Goal: Information Seeking & Learning: Learn about a topic

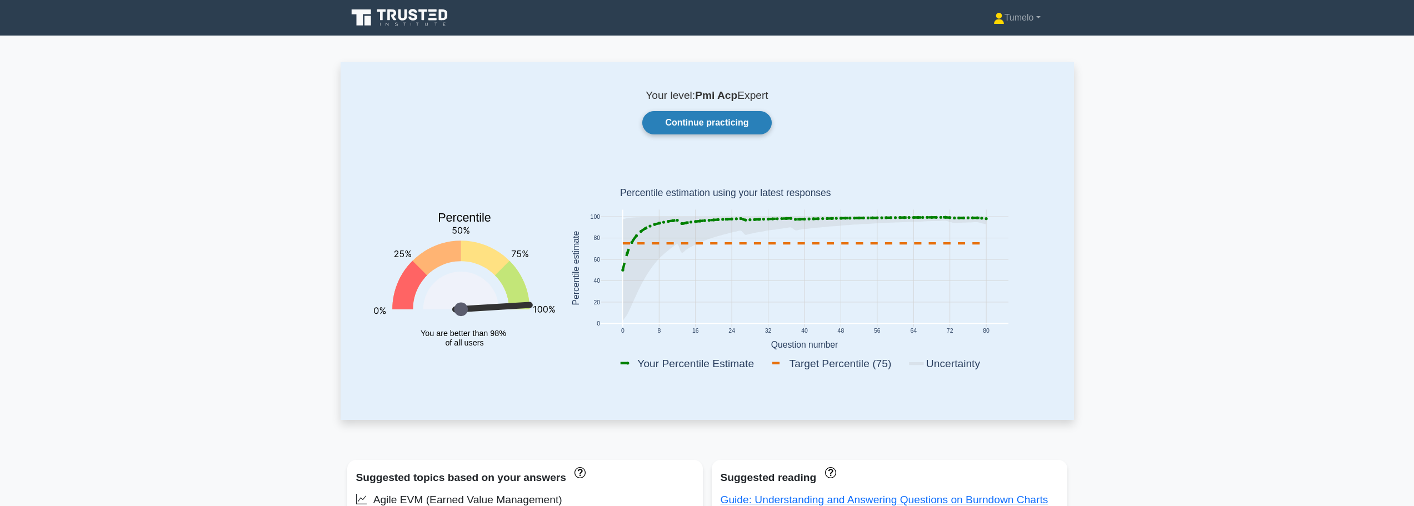
click at [696, 126] on link "Continue practicing" at bounding box center [706, 122] width 129 height 23
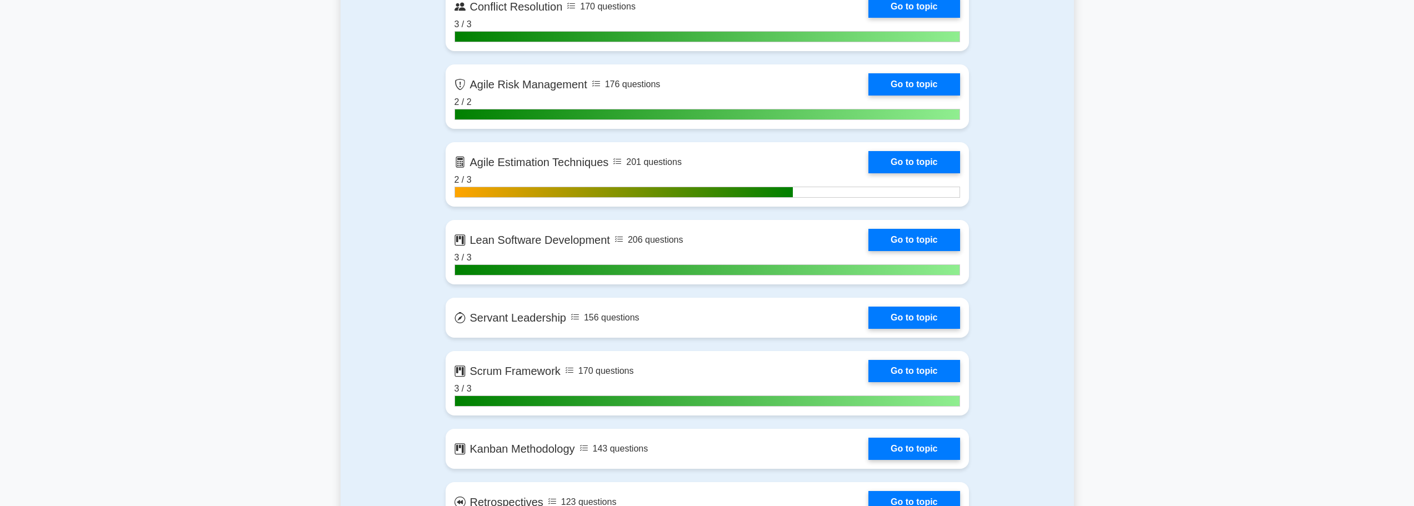
scroll to position [1389, 0]
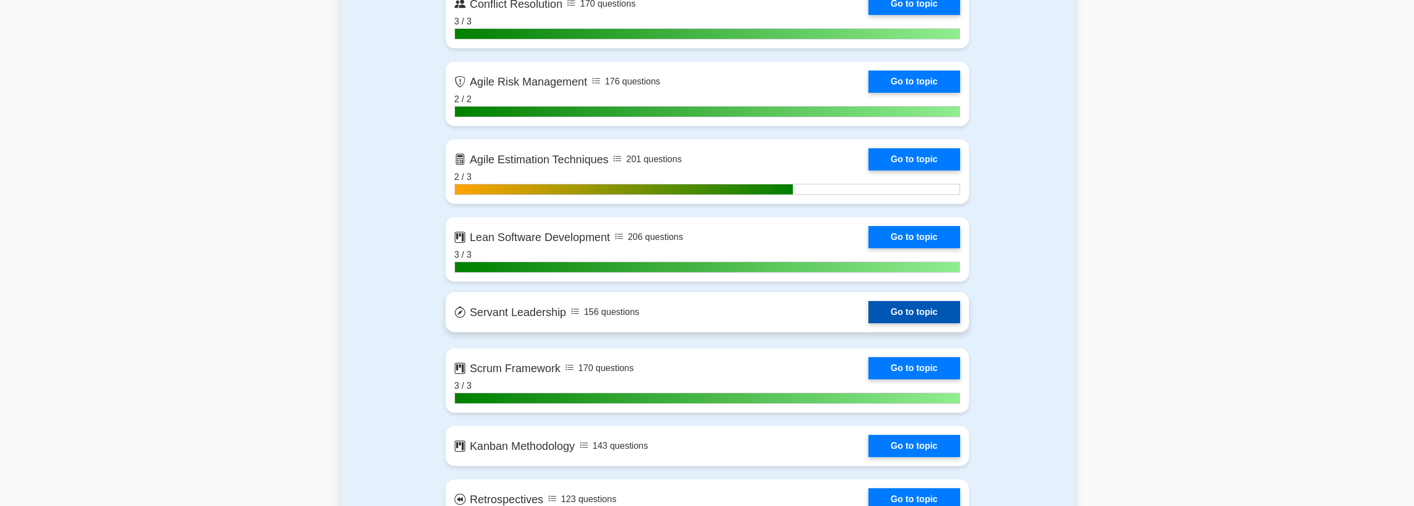
click at [918, 311] on link "Go to topic" at bounding box center [914, 312] width 91 height 22
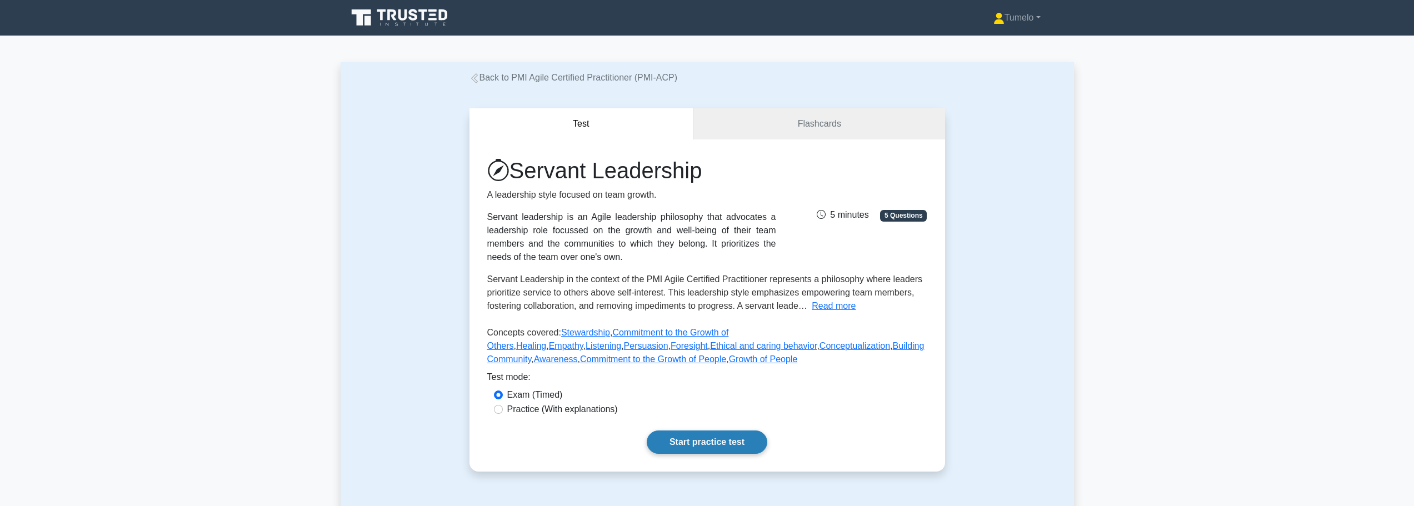
click at [709, 445] on link "Start practice test" at bounding box center [707, 442] width 121 height 23
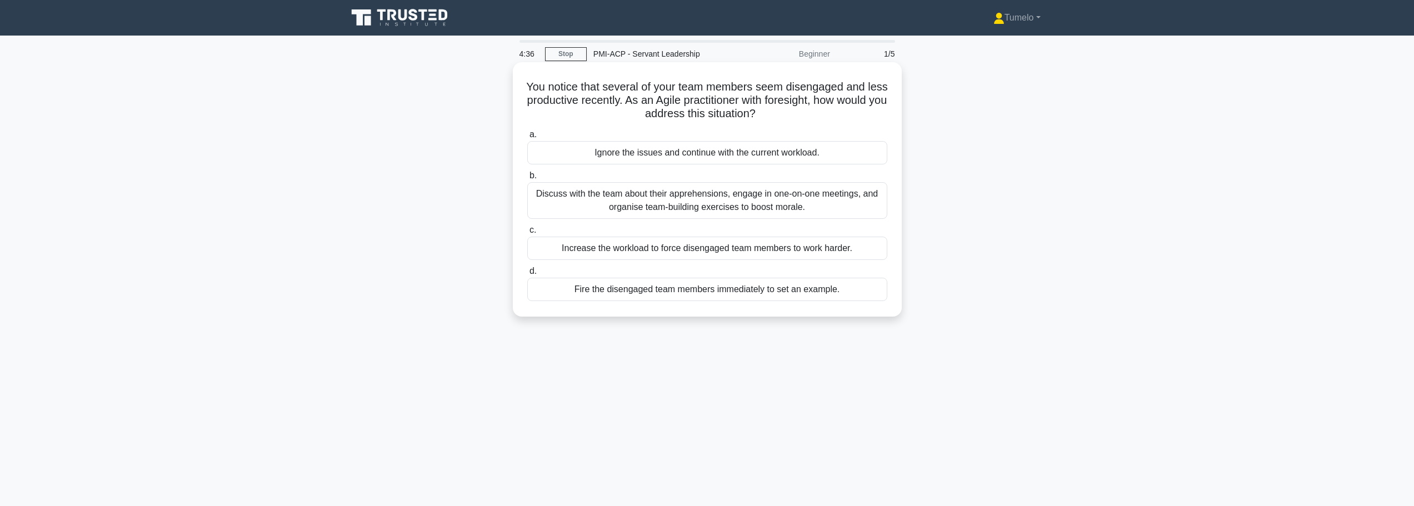
click at [705, 201] on div "Discuss with the team about their apprehensions, engage in one-on-one meetings,…" at bounding box center [707, 200] width 360 height 37
click at [527, 179] on input "b. Discuss with the team about their apprehensions, engage in one-on-one meetin…" at bounding box center [527, 175] width 0 height 7
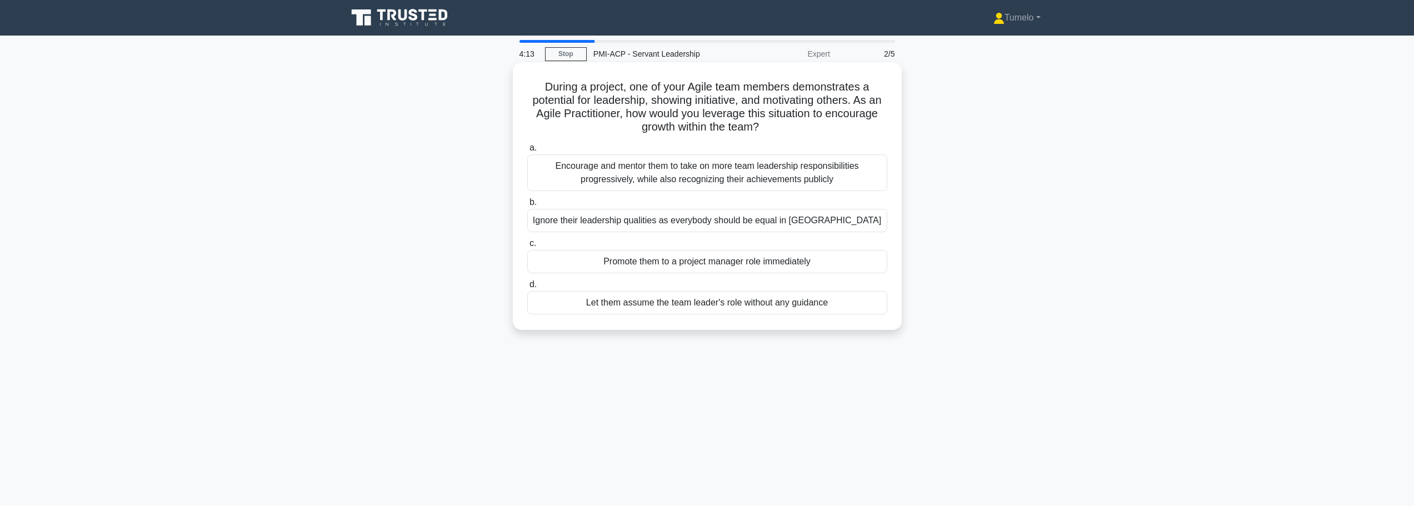
click at [678, 179] on div "Encourage and mentor them to take on more team leadership responsibilities prog…" at bounding box center [707, 172] width 360 height 37
click at [527, 152] on input "a. Encourage and mentor them to take on more team leadership responsibilities p…" at bounding box center [527, 147] width 0 height 7
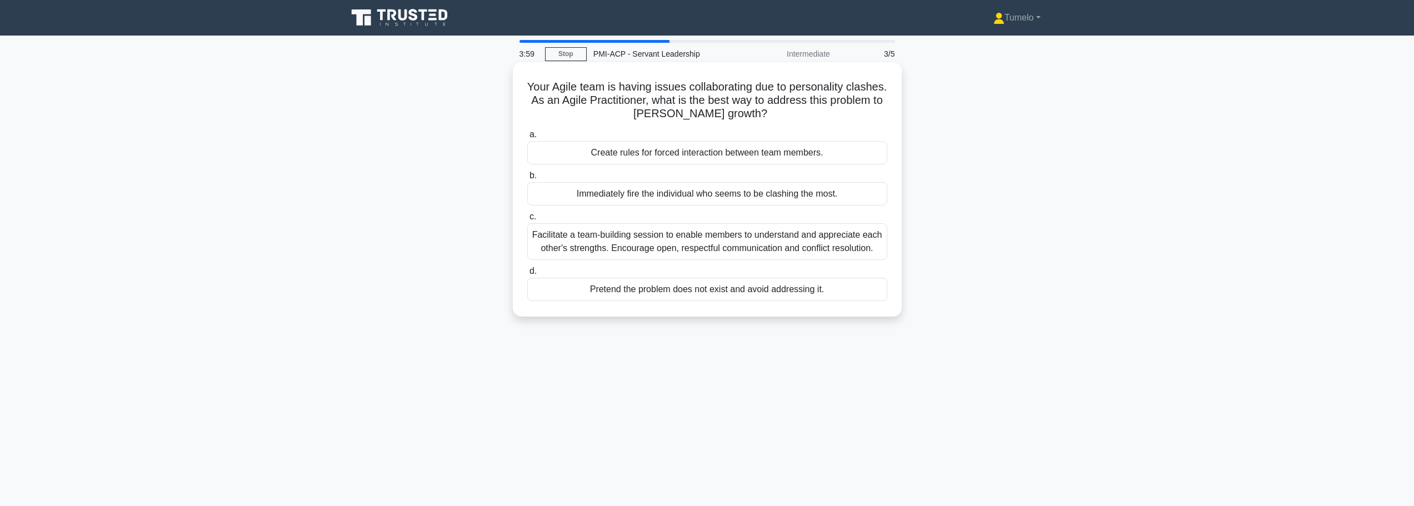
click at [702, 239] on div "Facilitate a team-building session to enable members to understand and apprecia…" at bounding box center [707, 241] width 360 height 37
click at [527, 221] on input "c. Facilitate a team-building session to enable members to understand and appre…" at bounding box center [527, 216] width 0 height 7
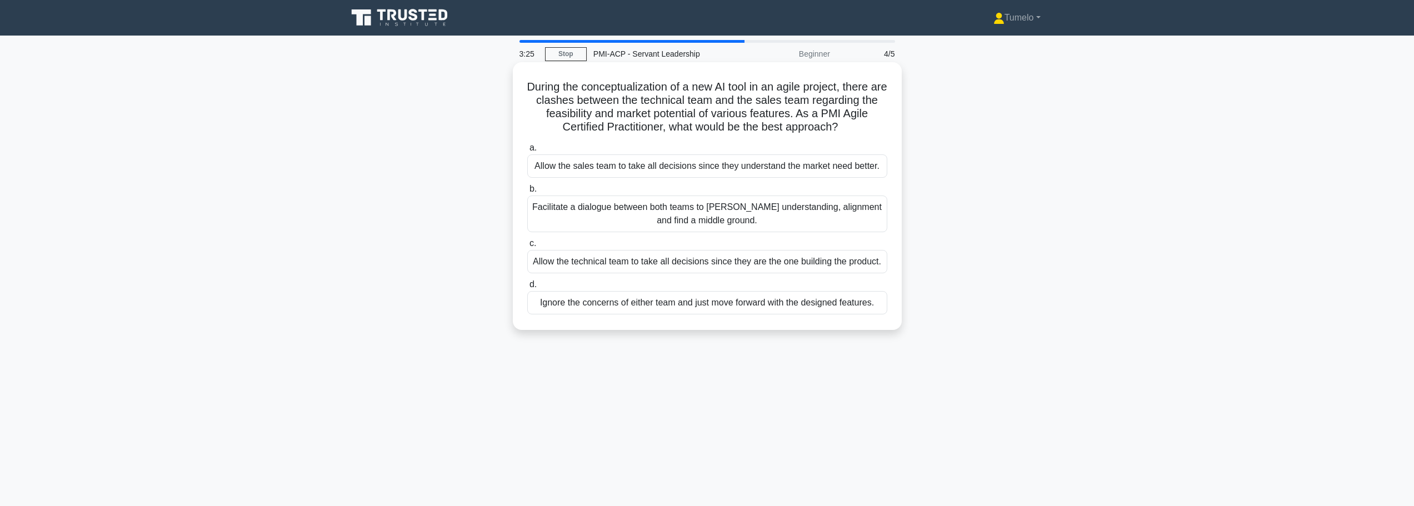
click at [734, 219] on div "Facilitate a dialogue between both teams to foster understanding, alignment and…" at bounding box center [707, 214] width 360 height 37
click at [527, 193] on input "b. Facilitate a dialogue between both teams to foster understanding, alignment …" at bounding box center [527, 189] width 0 height 7
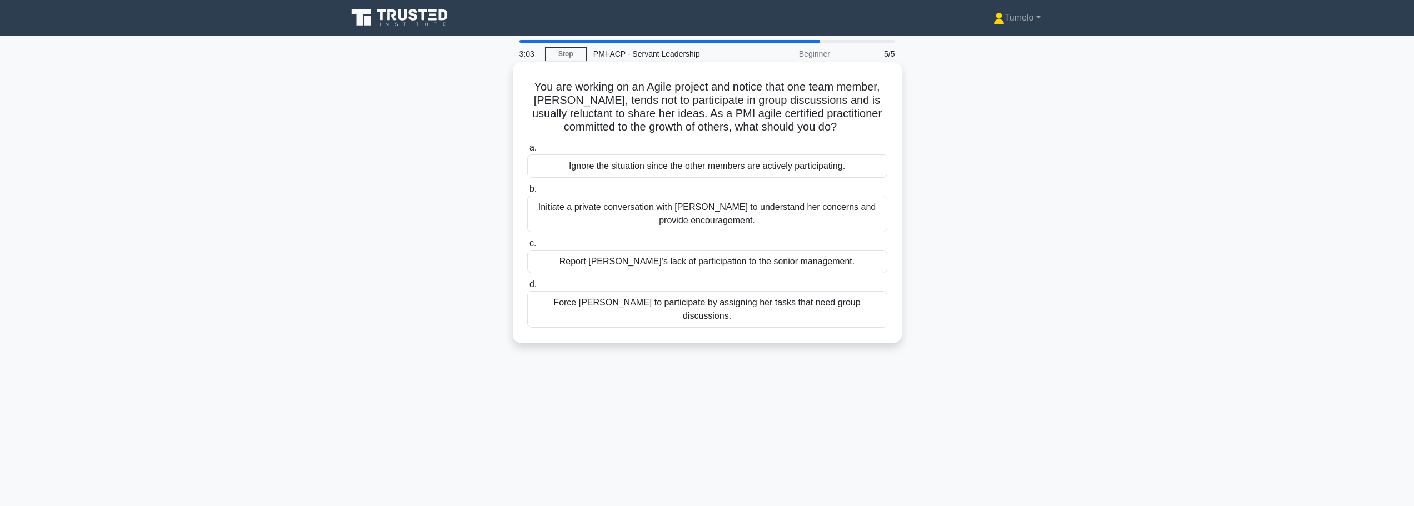
click at [653, 219] on div "Initiate a private conversation with Katie to understand her concerns and provi…" at bounding box center [707, 214] width 360 height 37
click at [527, 193] on input "b. Initiate a private conversation with Katie to understand her concerns and pr…" at bounding box center [527, 189] width 0 height 7
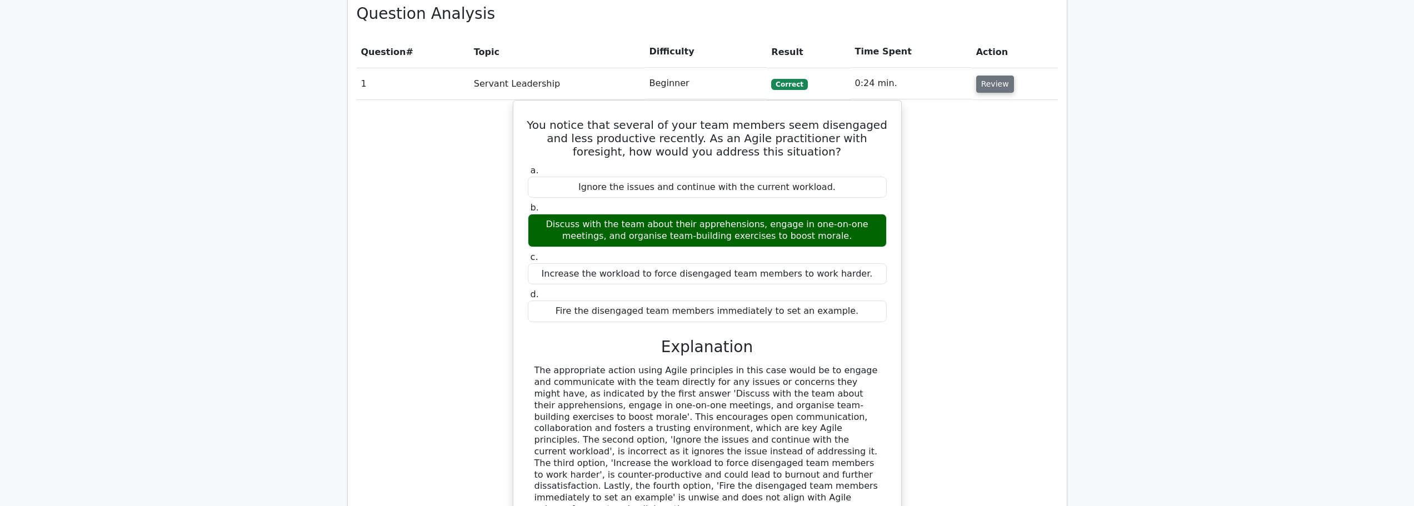
click at [985, 85] on button "Review" at bounding box center [995, 84] width 38 height 17
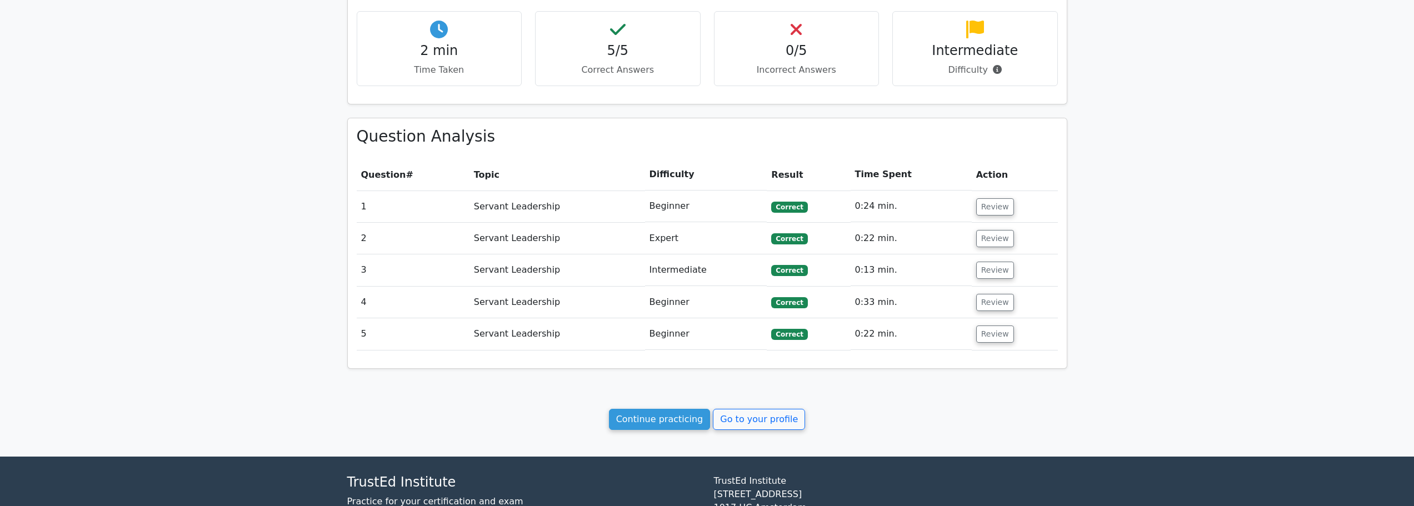
scroll to position [351, 0]
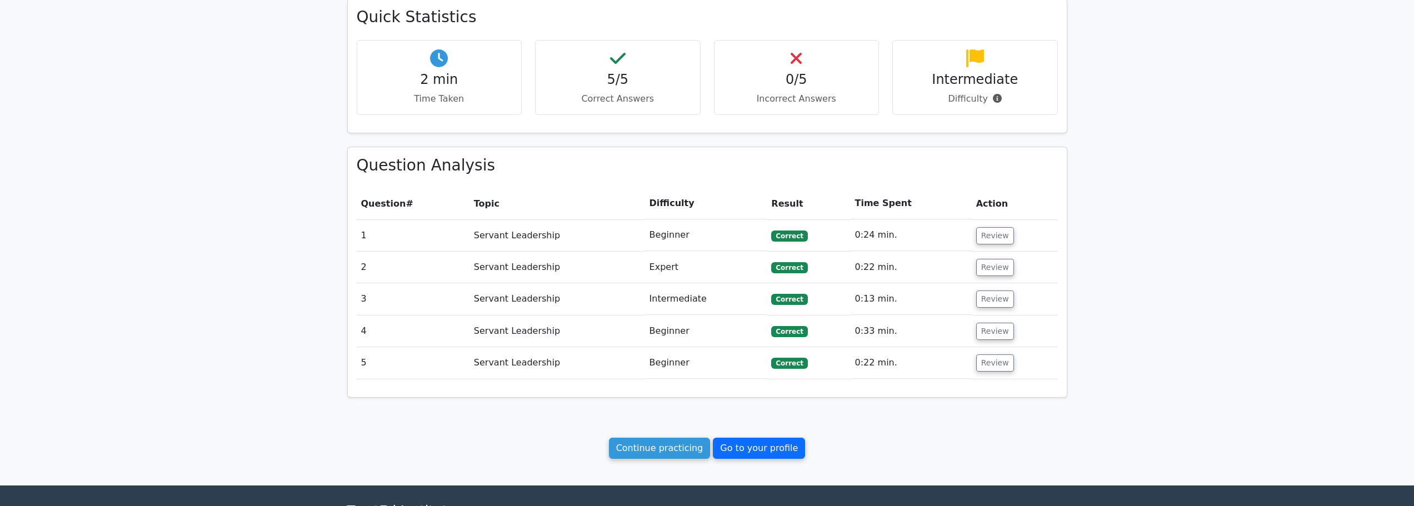
click at [753, 452] on link "Go to your profile" at bounding box center [759, 448] width 92 height 21
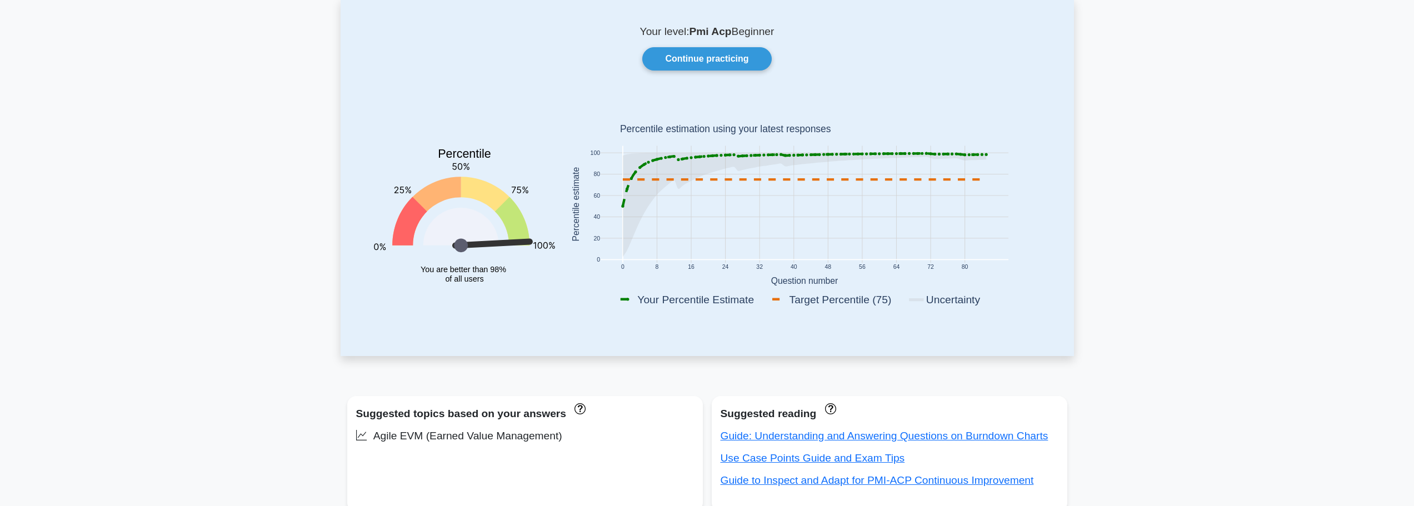
scroll to position [56, 0]
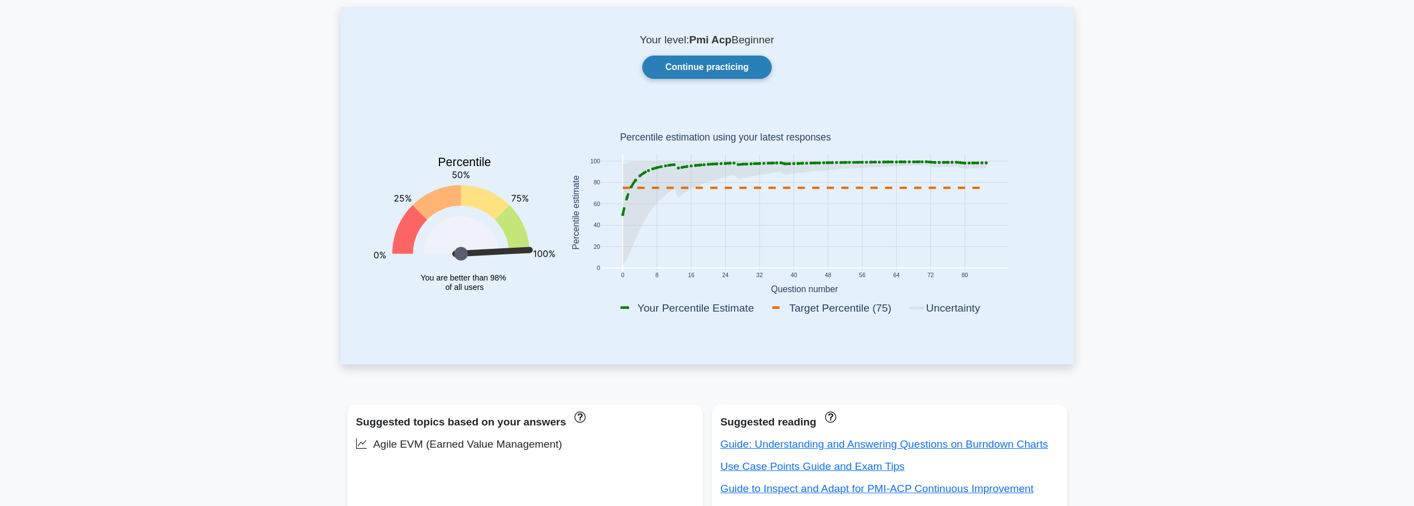
click at [721, 67] on link "Continue practicing" at bounding box center [706, 67] width 129 height 23
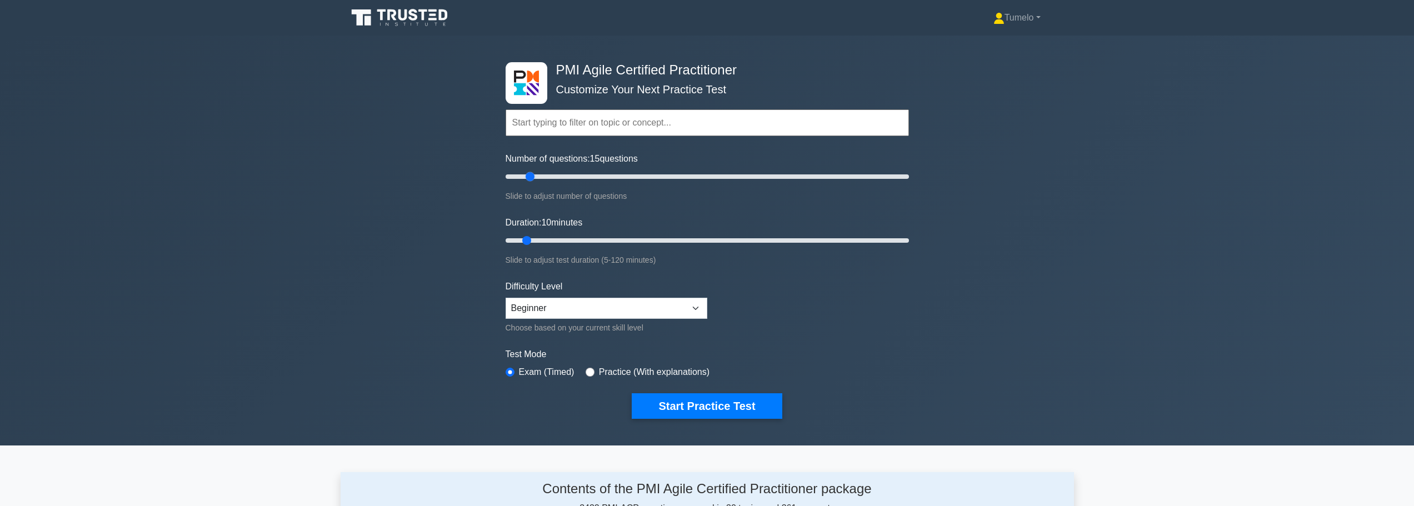
drag, startPoint x: 521, startPoint y: 179, endPoint x: 533, endPoint y: 179, distance: 12.8
click at [533, 179] on input "Number of questions: 15 questions" at bounding box center [707, 176] width 403 height 13
drag, startPoint x: 532, startPoint y: 179, endPoint x: 545, endPoint y: 180, distance: 12.8
type input "20"
click at [545, 180] on input "Number of questions: 20 questions" at bounding box center [707, 176] width 403 height 13
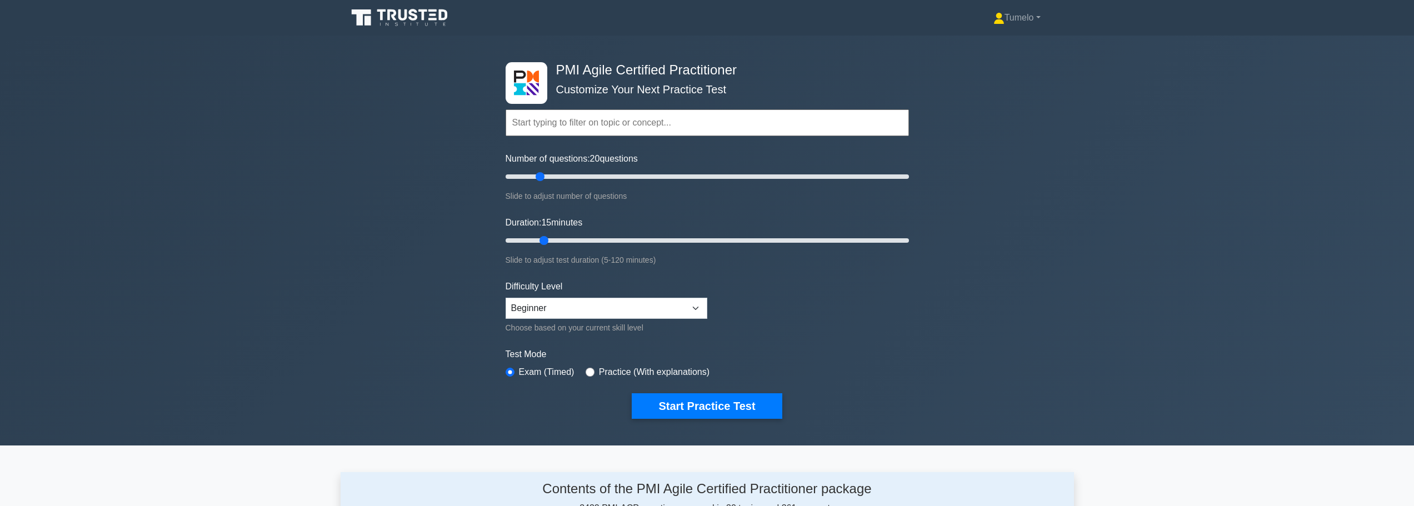
drag, startPoint x: 530, startPoint y: 240, endPoint x: 546, endPoint y: 240, distance: 16.7
type input "15"
click at [546, 240] on input "Duration: 15 minutes" at bounding box center [707, 240] width 403 height 13
click at [696, 406] on button "Start Practice Test" at bounding box center [707, 406] width 150 height 26
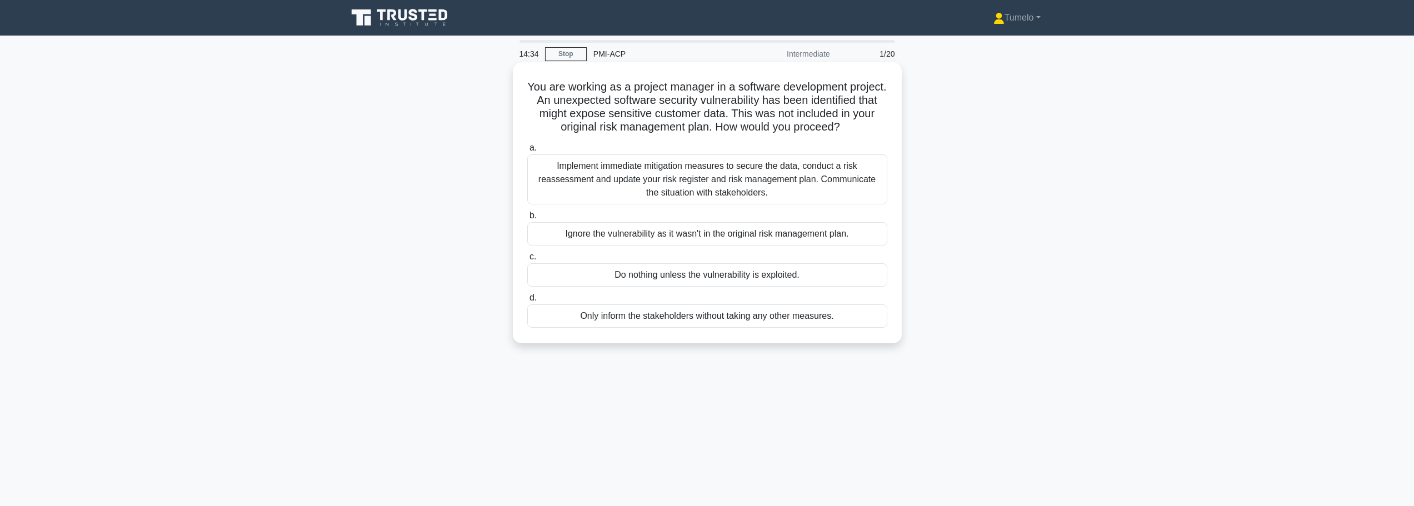
click at [706, 178] on div "Implement immediate mitigation measures to secure the data, conduct a risk reas…" at bounding box center [707, 179] width 360 height 50
click at [527, 152] on input "a. Implement immediate mitigation measures to secure the data, conduct a risk r…" at bounding box center [527, 147] width 0 height 7
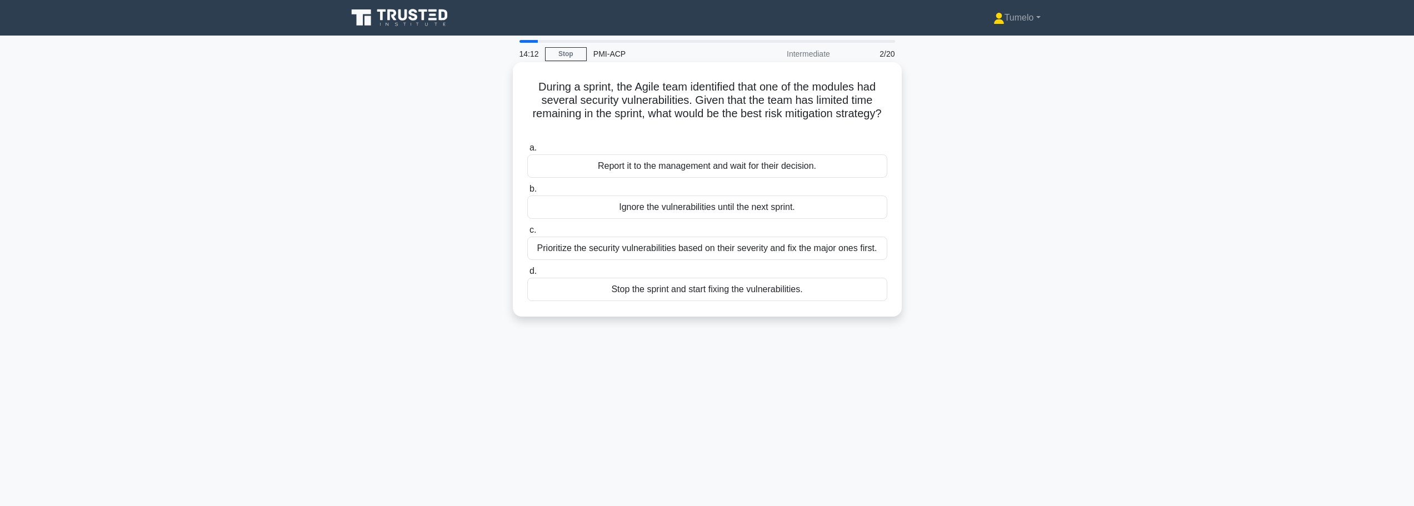
click at [673, 253] on div "Prioritize the security vulnerabilities based on their severity and fix the maj…" at bounding box center [707, 248] width 360 height 23
click at [527, 234] on input "c. Prioritize the security vulnerabilities based on their severity and fix the …" at bounding box center [527, 230] width 0 height 7
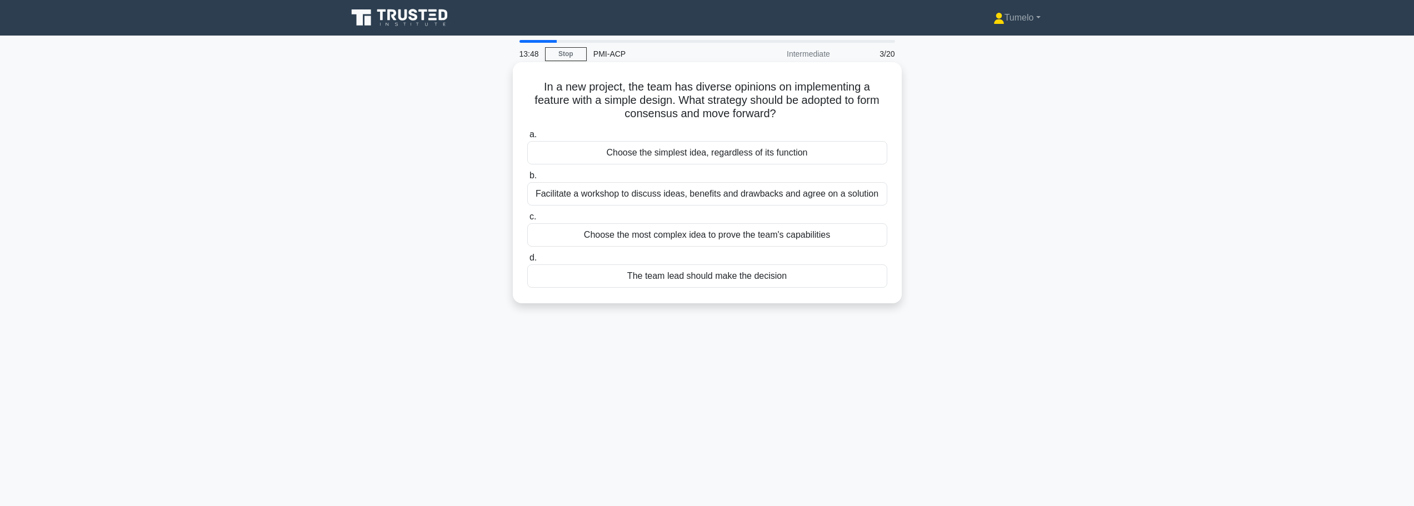
click at [712, 199] on div "Facilitate a workshop to discuss ideas, benefits and drawbacks and agree on a s…" at bounding box center [707, 193] width 360 height 23
click at [527, 179] on input "b. Facilitate a workshop to discuss ideas, benefits and drawbacks and agree on …" at bounding box center [527, 175] width 0 height 7
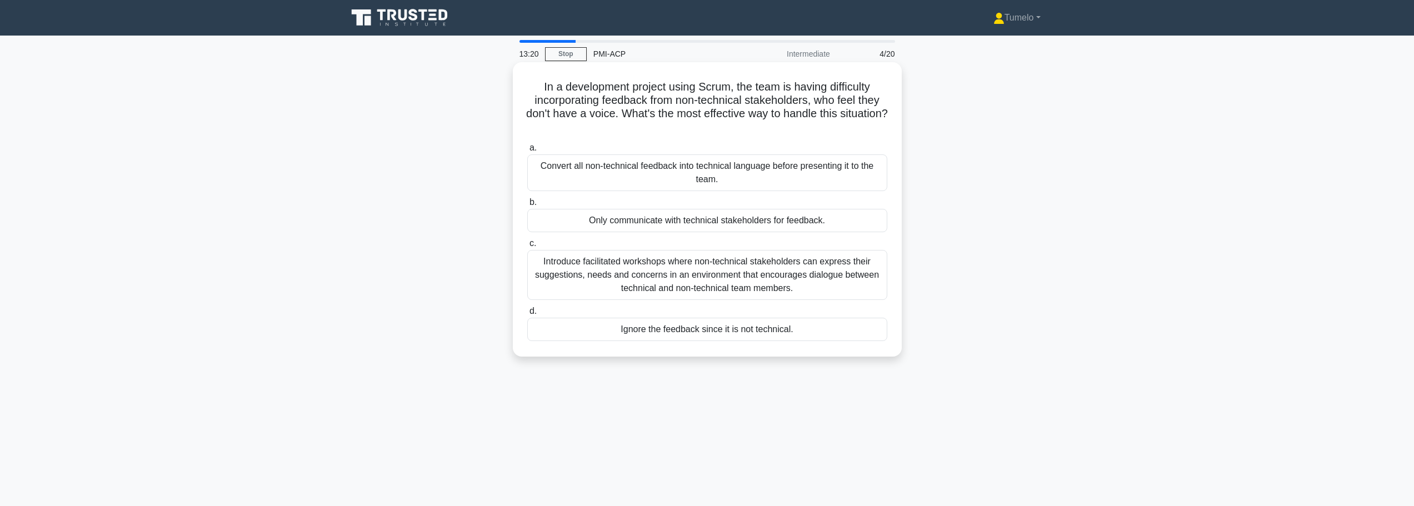
click at [724, 279] on div "Introduce facilitated workshops where non-technical stakeholders can express th…" at bounding box center [707, 275] width 360 height 50
click at [527, 247] on input "c. Introduce facilitated workshops where non-technical stakeholders can express…" at bounding box center [527, 243] width 0 height 7
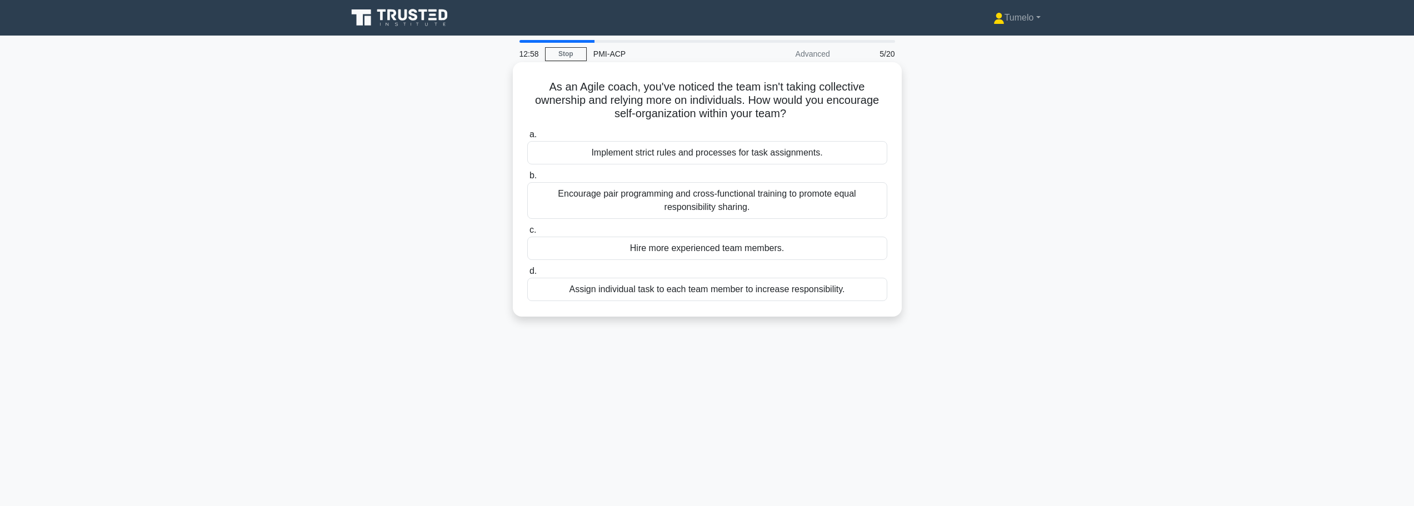
click at [773, 209] on div "Encourage pair programming and cross-functional training to promote equal respo…" at bounding box center [707, 200] width 360 height 37
click at [527, 179] on input "b. Encourage pair programming and cross-functional training to promote equal re…" at bounding box center [527, 175] width 0 height 7
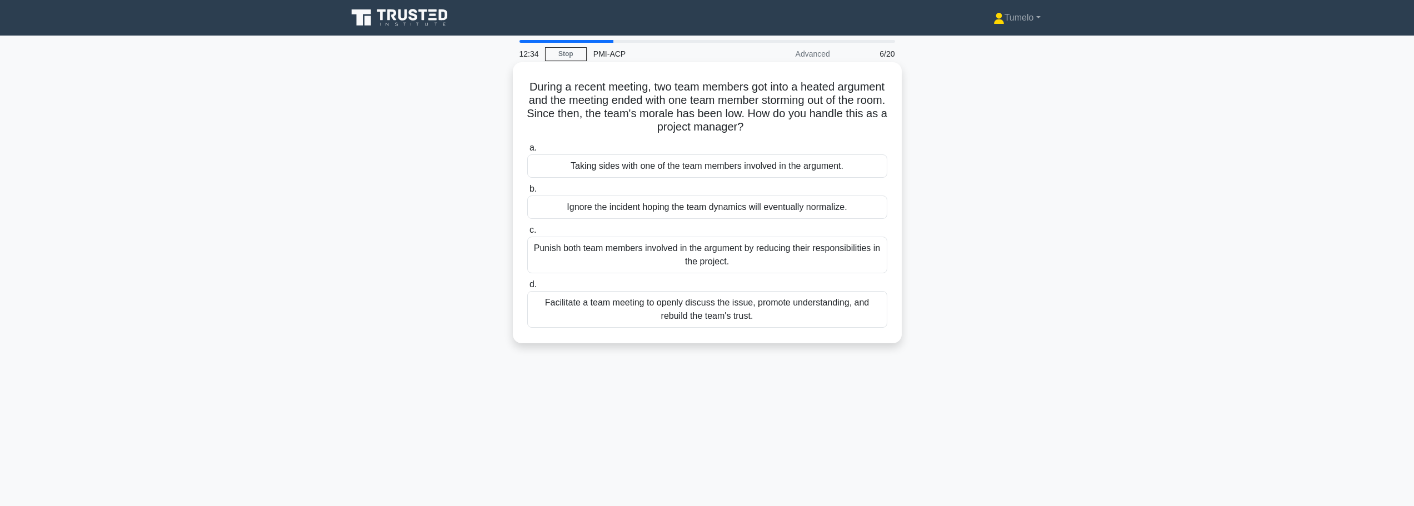
click at [719, 316] on div "Facilitate a team meeting to openly discuss the issue, promote understanding, a…" at bounding box center [707, 309] width 360 height 37
click at [527, 288] on input "d. Facilitate a team meeting to openly discuss the issue, promote understanding…" at bounding box center [527, 284] width 0 height 7
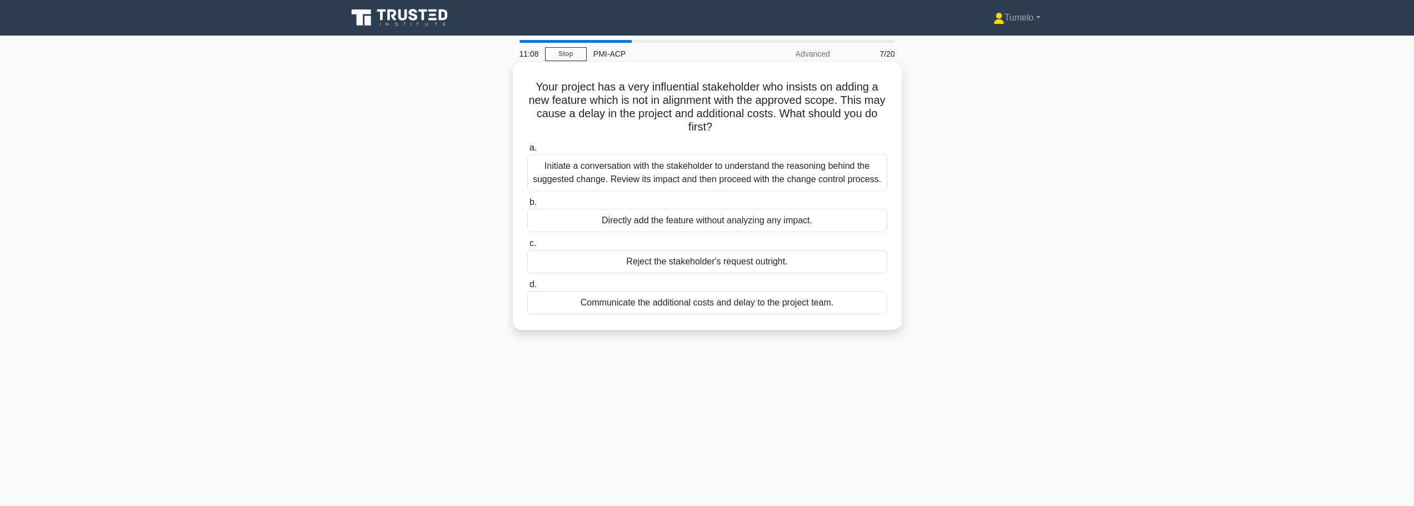
click at [682, 309] on div "Communicate the additional costs and delay to the project team." at bounding box center [707, 302] width 360 height 23
click at [527, 288] on input "d. Communicate the additional costs and delay to the project team." at bounding box center [527, 284] width 0 height 7
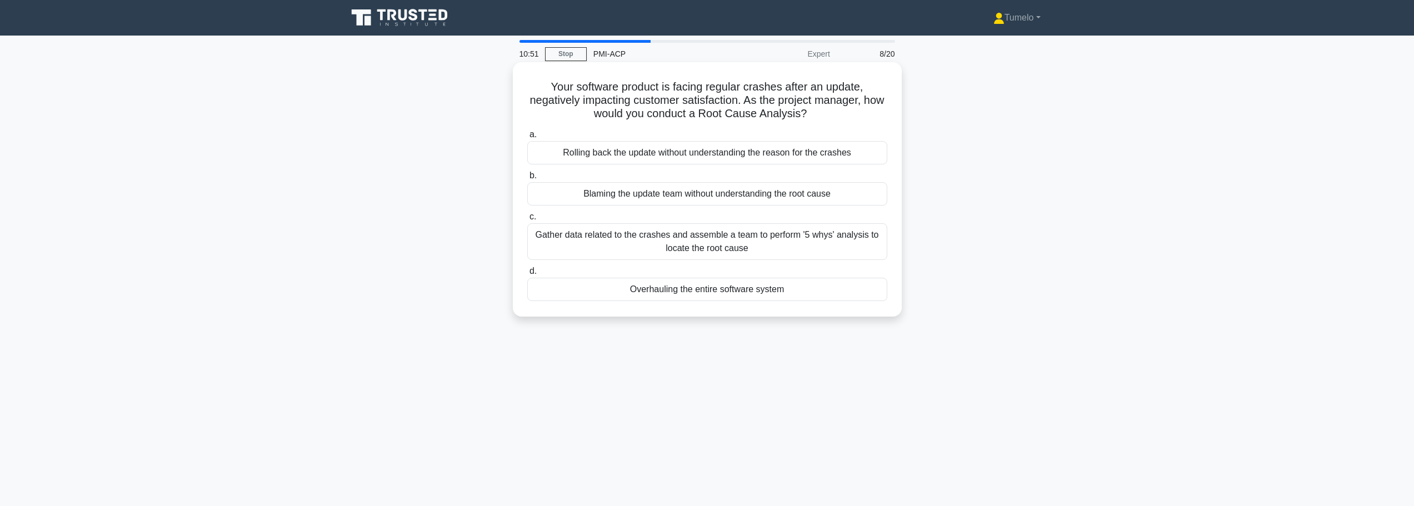
click at [721, 244] on div "Gather data related to the crashes and assemble a team to perform '5 whys' anal…" at bounding box center [707, 241] width 360 height 37
click at [527, 221] on input "c. Gather data related to the crashes and assemble a team to perform '5 whys' a…" at bounding box center [527, 216] width 0 height 7
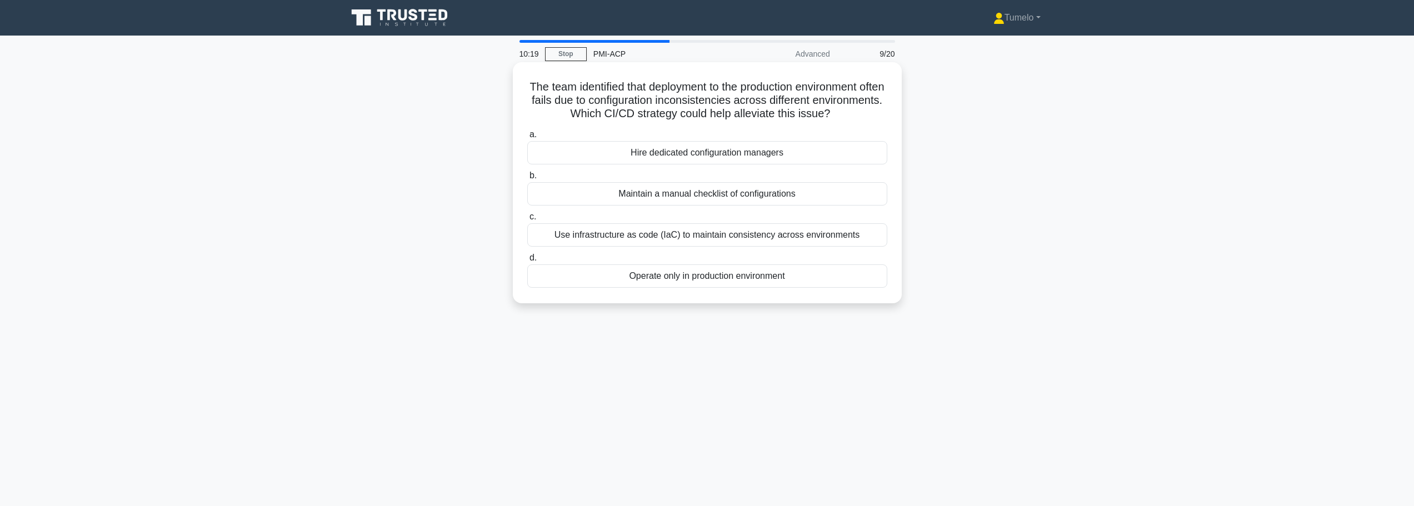
click at [715, 235] on div "Use infrastructure as code (IaC) to maintain consistency across environments" at bounding box center [707, 234] width 360 height 23
click at [527, 221] on input "c. Use infrastructure as code (IaC) to maintain consistency across environments" at bounding box center [527, 216] width 0 height 7
click at [711, 198] on div "Re-evaluate the sprint backlog and prioritize the risk" at bounding box center [707, 193] width 360 height 23
click at [527, 179] on input "b. Re-evaluate the sprint backlog and prioritize the risk" at bounding box center [527, 175] width 0 height 7
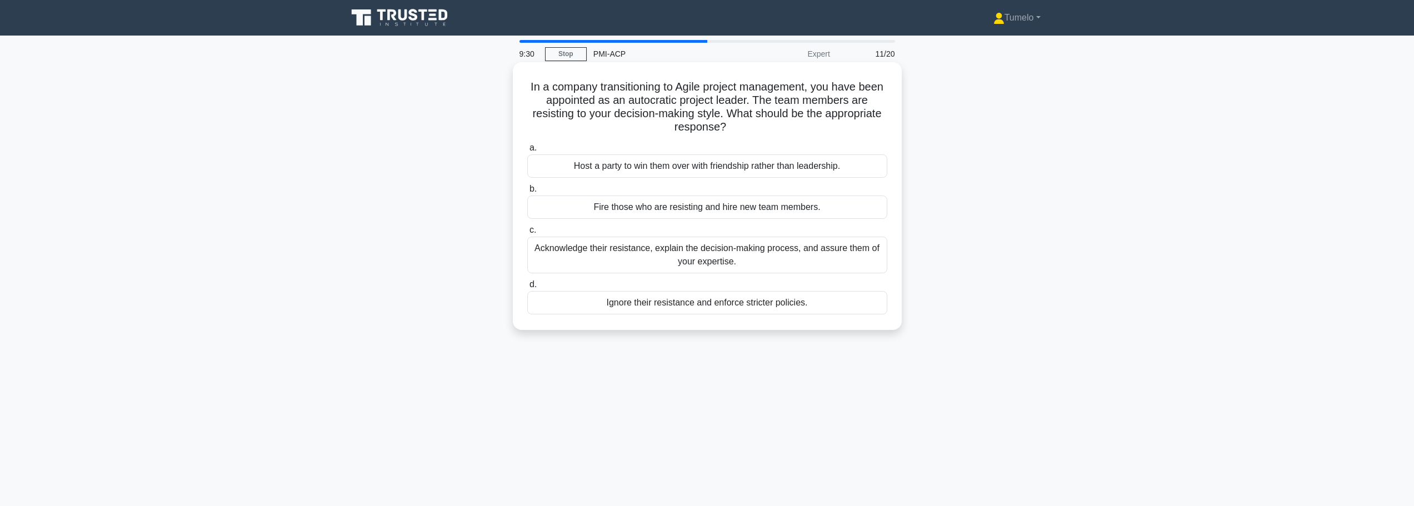
click at [741, 259] on div "Acknowledge their resistance, explain the decision-making process, and assure t…" at bounding box center [707, 255] width 360 height 37
click at [527, 234] on input "c. Acknowledge their resistance, explain the decision-making process, and assur…" at bounding box center [527, 230] width 0 height 7
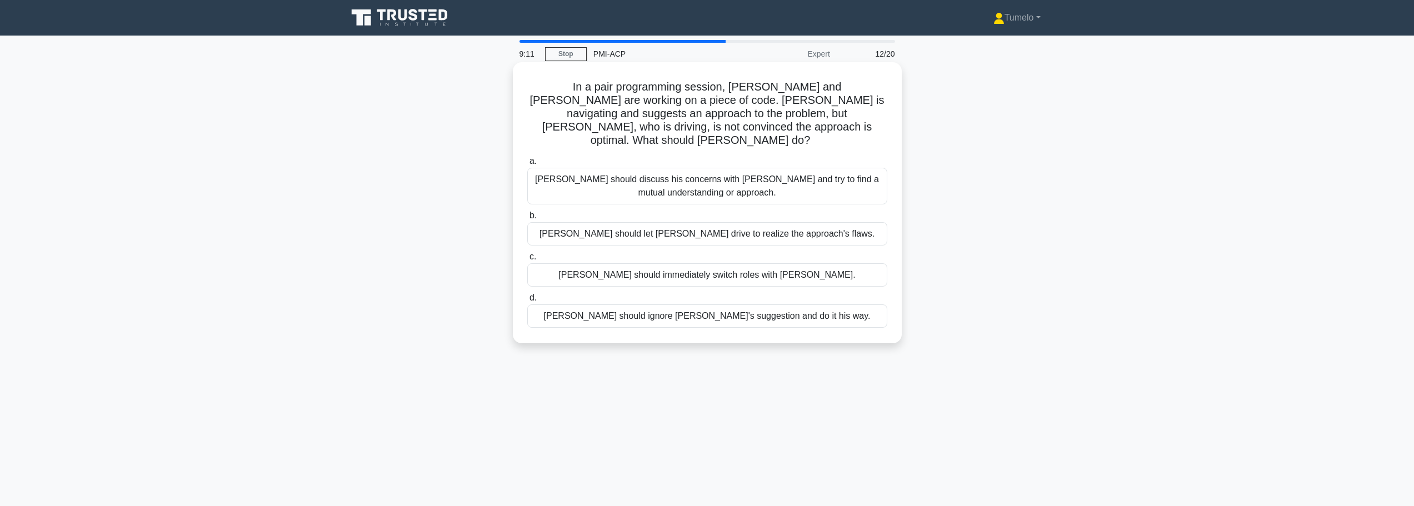
click at [724, 176] on div "Tom should discuss his concerns with Jerry and try to find a mutual understandi…" at bounding box center [707, 186] width 360 height 37
click at [527, 165] on input "a. Tom should discuss his concerns with Jerry and try to find a mutual understa…" at bounding box center [527, 161] width 0 height 7
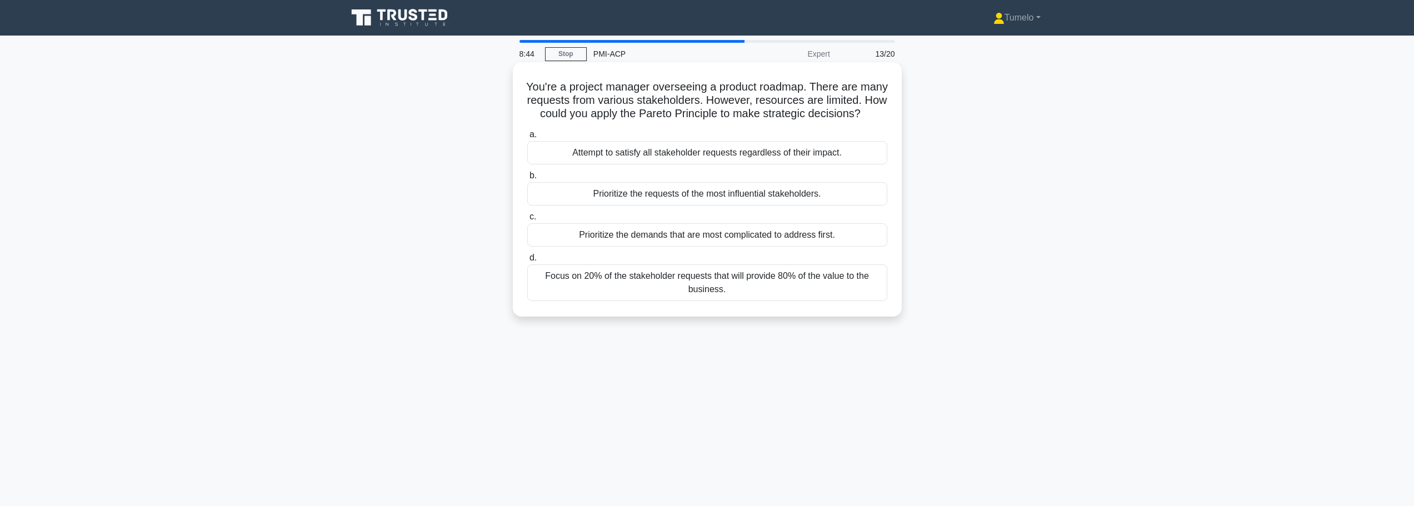
click at [685, 296] on div "Focus on 20% of the stakeholder requests that will provide 80% of the value to …" at bounding box center [707, 282] width 360 height 37
click at [527, 262] on input "d. Focus on 20% of the stakeholder requests that will provide 80% of the value …" at bounding box center [527, 257] width 0 height 7
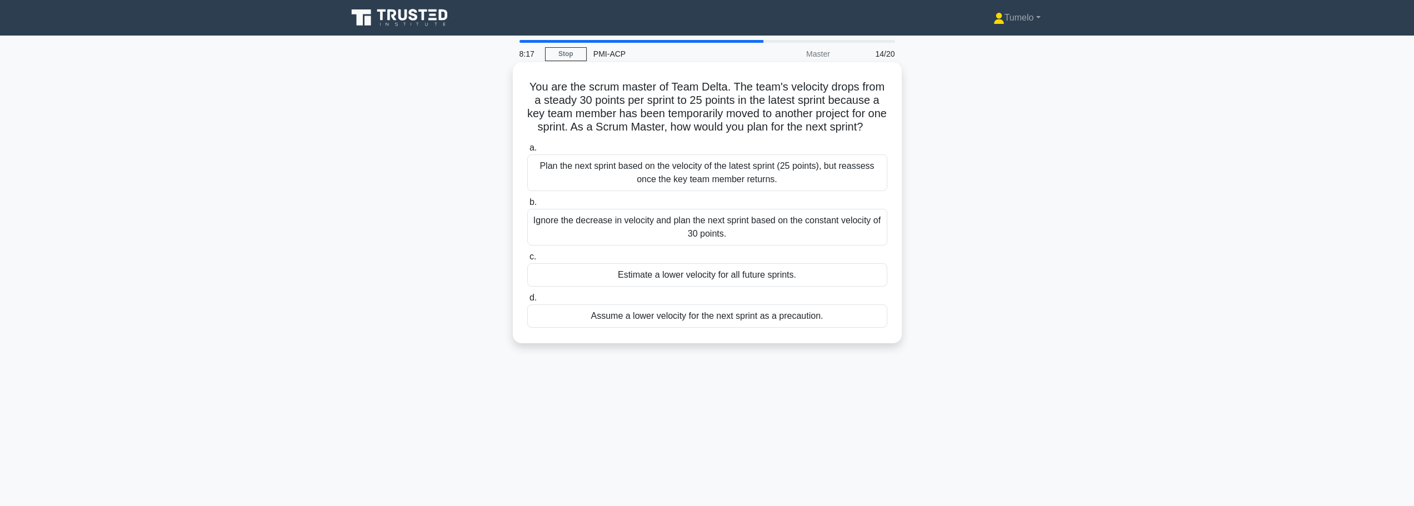
click at [705, 191] on div "Plan the next sprint based on the velocity of the latest sprint (25 points), bu…" at bounding box center [707, 172] width 360 height 37
click at [527, 152] on input "a. Plan the next sprint based on the velocity of the latest sprint (25 points),…" at bounding box center [527, 147] width 0 height 7
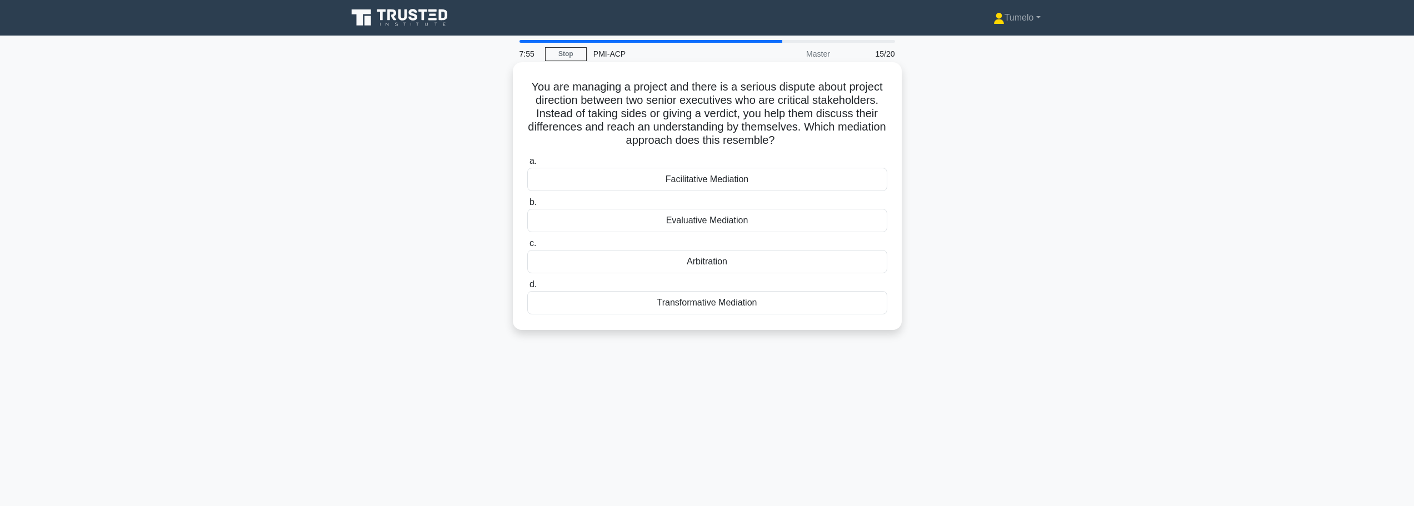
click at [729, 180] on div "Facilitative Mediation" at bounding box center [707, 179] width 360 height 23
click at [527, 165] on input "a. Facilitative Mediation" at bounding box center [527, 161] width 0 height 7
click at [743, 219] on div "15 calendar days" at bounding box center [707, 220] width 360 height 23
click at [527, 206] on input "b. 15 calendar days" at bounding box center [527, 202] width 0 height 7
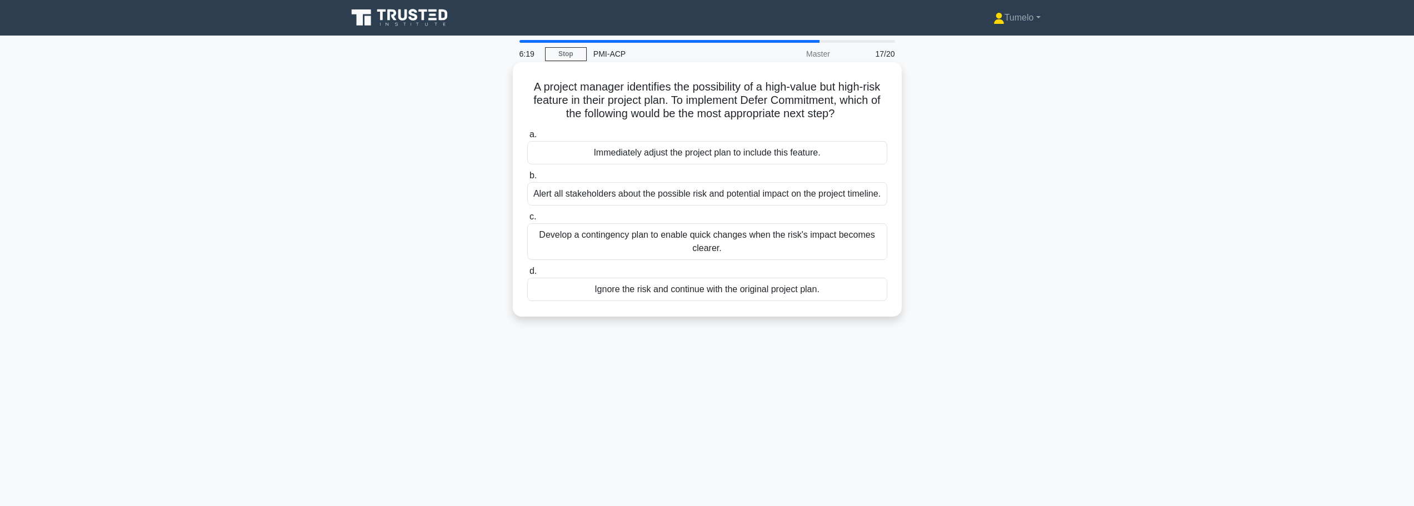
click at [742, 252] on div "Develop a contingency plan to enable quick changes when the risk's impact becom…" at bounding box center [707, 241] width 360 height 37
click at [527, 221] on input "c. Develop a contingency plan to enable quick changes when the risk's impact be…" at bounding box center [527, 216] width 0 height 7
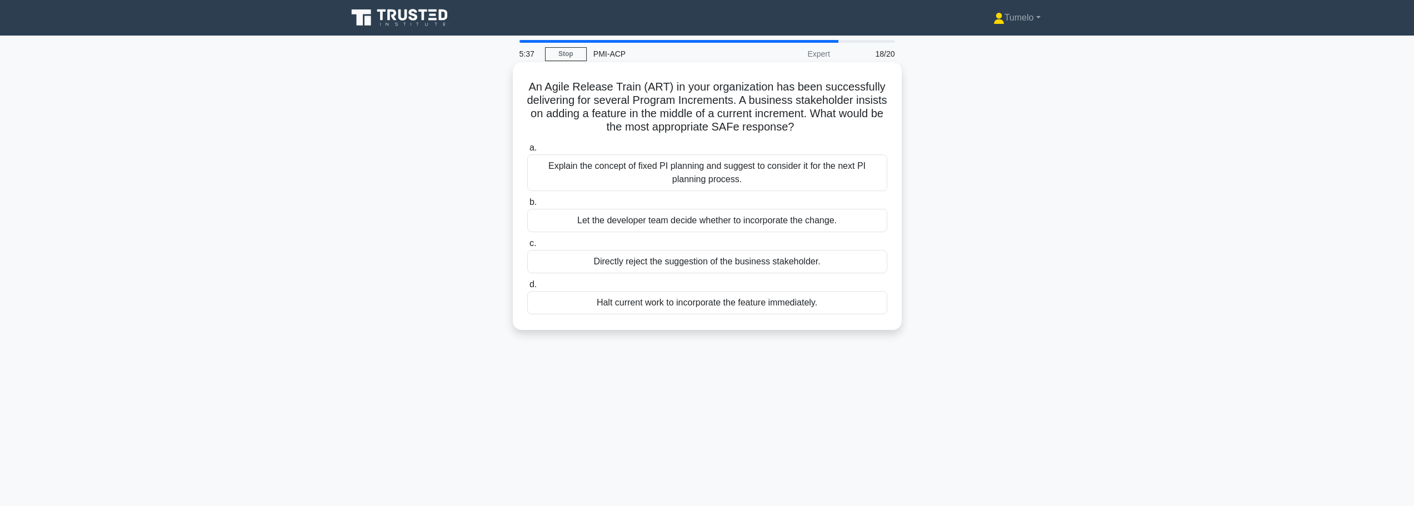
click at [704, 174] on div "Explain the concept of fixed PI planning and suggest to consider it for the nex…" at bounding box center [707, 172] width 360 height 37
click at [527, 152] on input "a. Explain the concept of fixed PI planning and suggest to consider it for the …" at bounding box center [527, 147] width 0 height 7
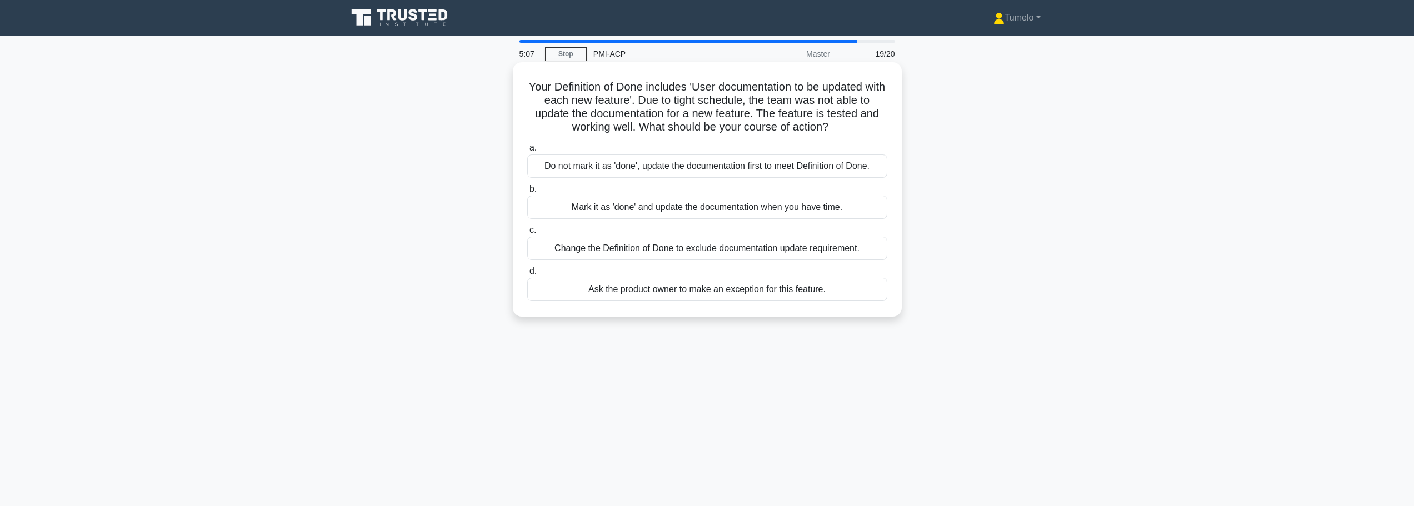
click at [699, 165] on div "Do not mark it as 'done', update the documentation first to meet Definition of …" at bounding box center [707, 165] width 360 height 23
click at [527, 152] on input "a. Do not mark it as 'done', update the documentation first to meet Definition …" at bounding box center [527, 147] width 0 height 7
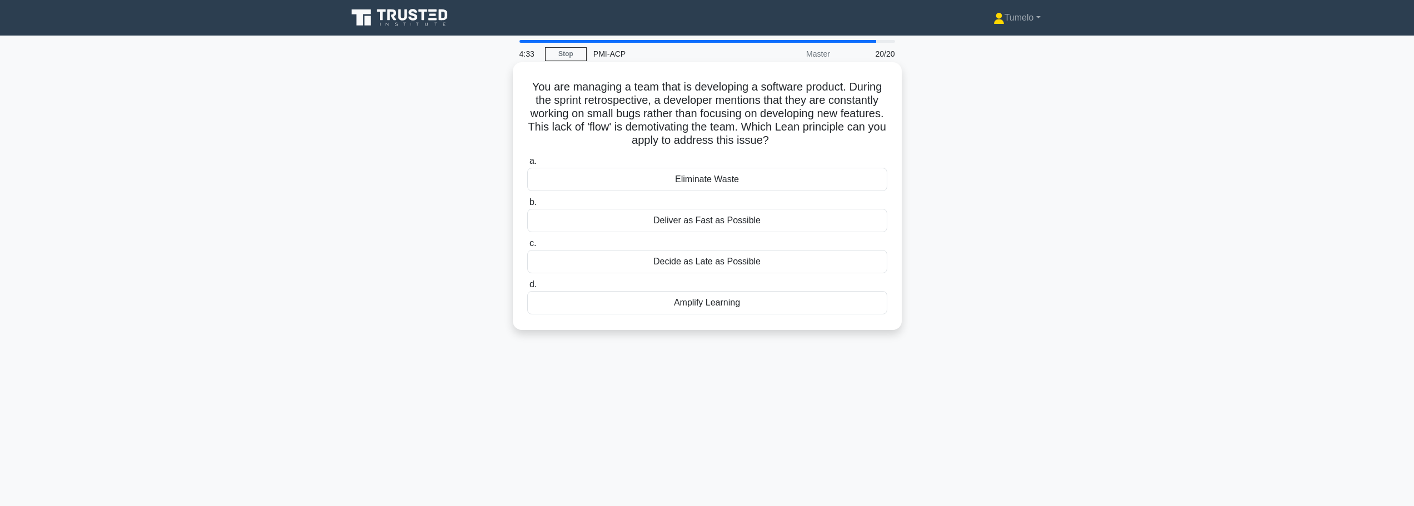
click at [725, 183] on div "Eliminate Waste" at bounding box center [707, 179] width 360 height 23
click at [527, 165] on input "a. Eliminate Waste" at bounding box center [527, 161] width 0 height 7
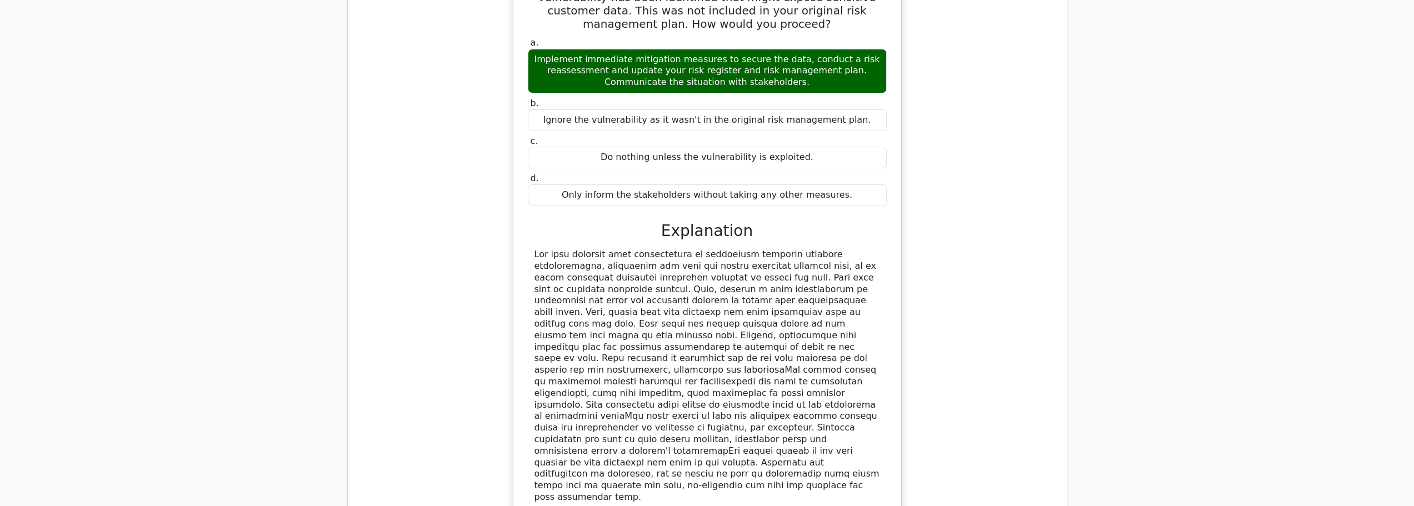
scroll to position [889, 0]
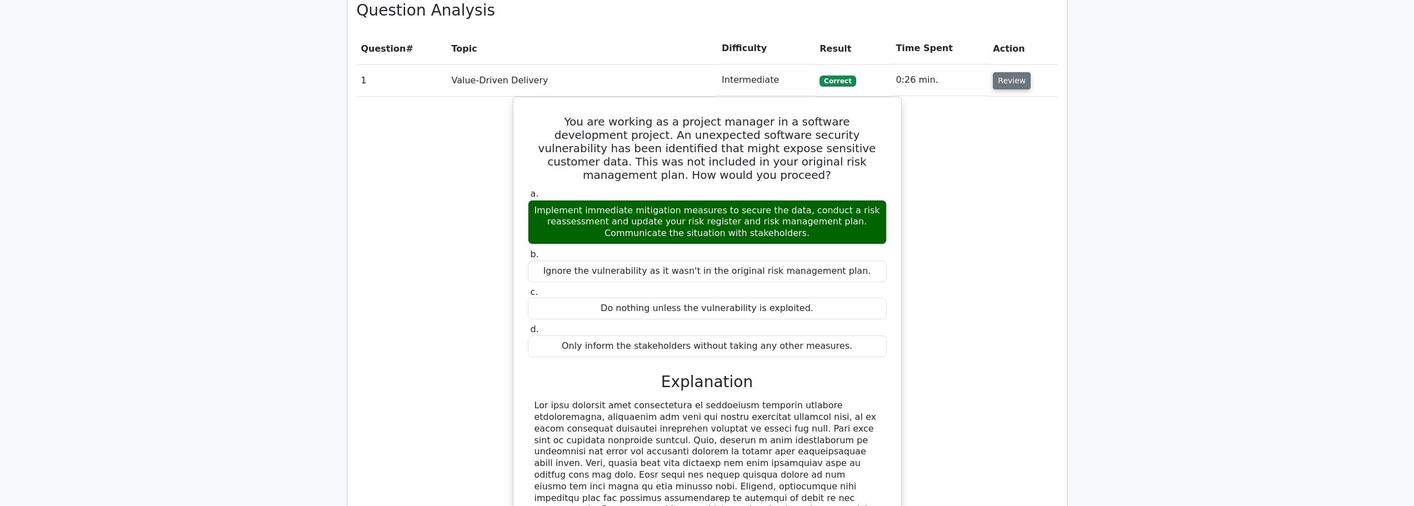
click at [998, 79] on button "Review" at bounding box center [1012, 80] width 38 height 17
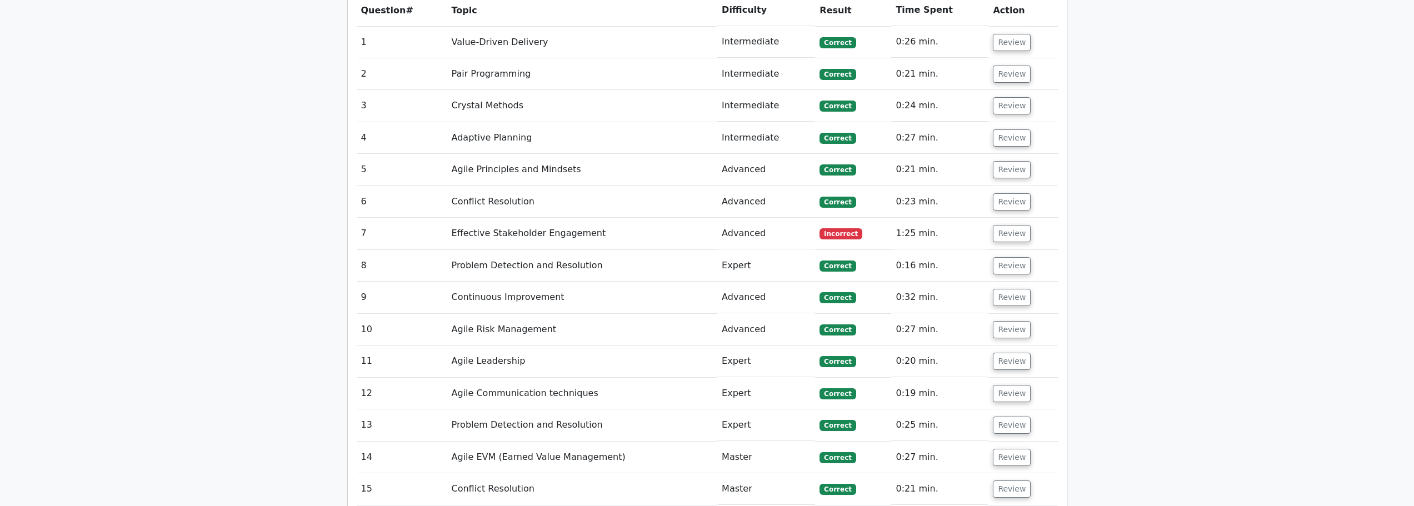
scroll to position [945, 0]
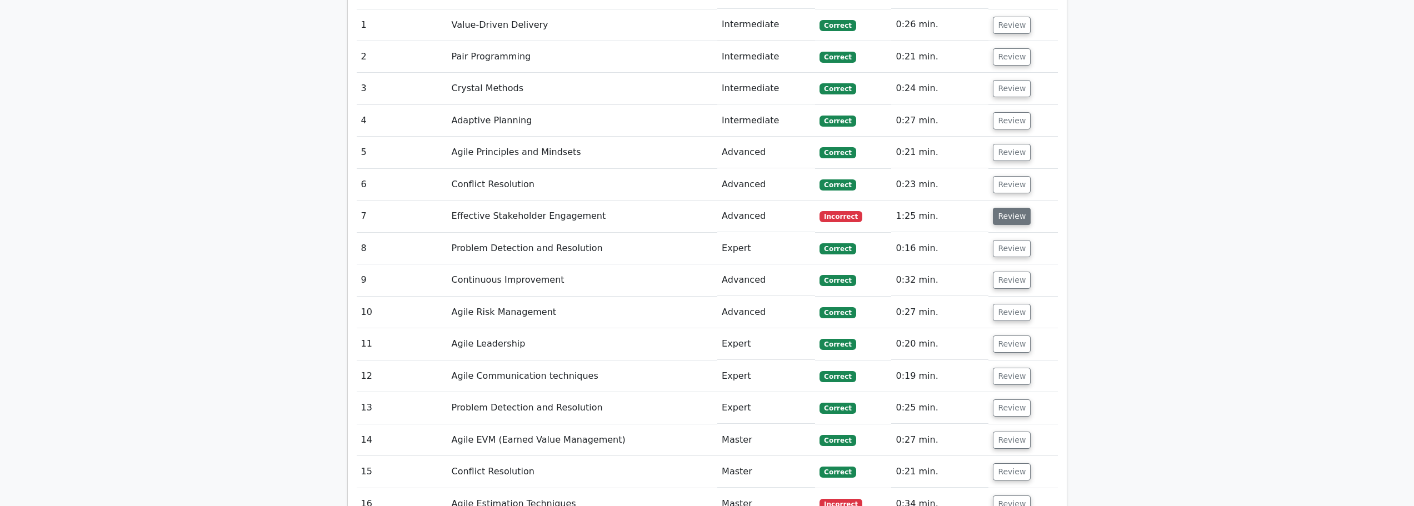
click at [1010, 221] on button "Review" at bounding box center [1012, 216] width 38 height 17
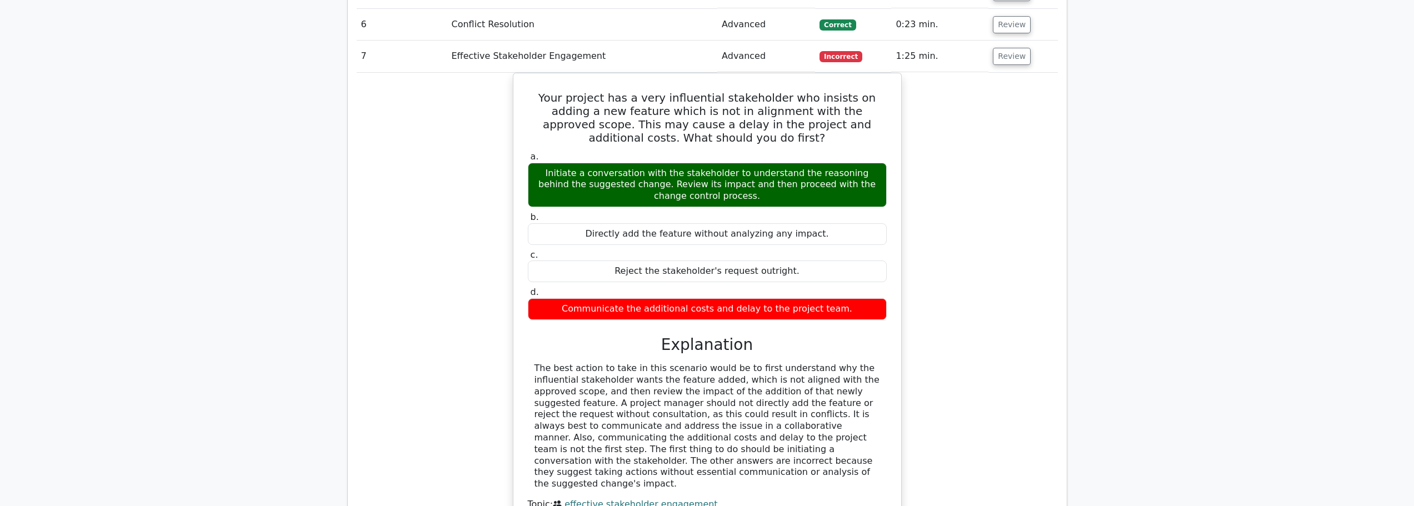
scroll to position [1111, 0]
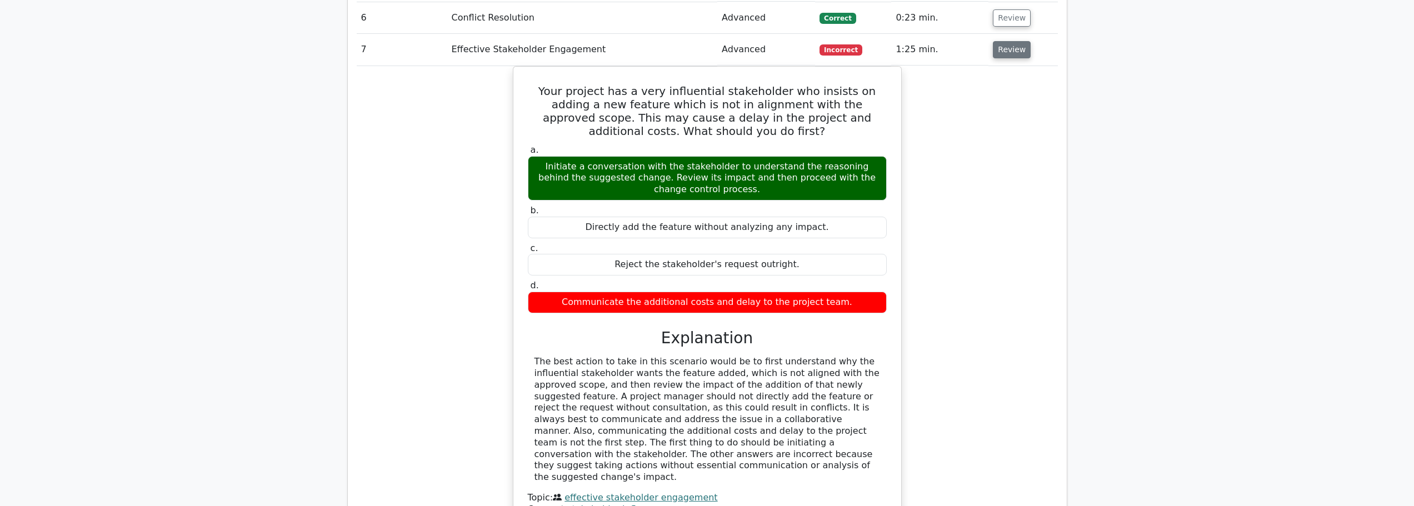
click at [1017, 55] on button "Review" at bounding box center [1012, 49] width 38 height 17
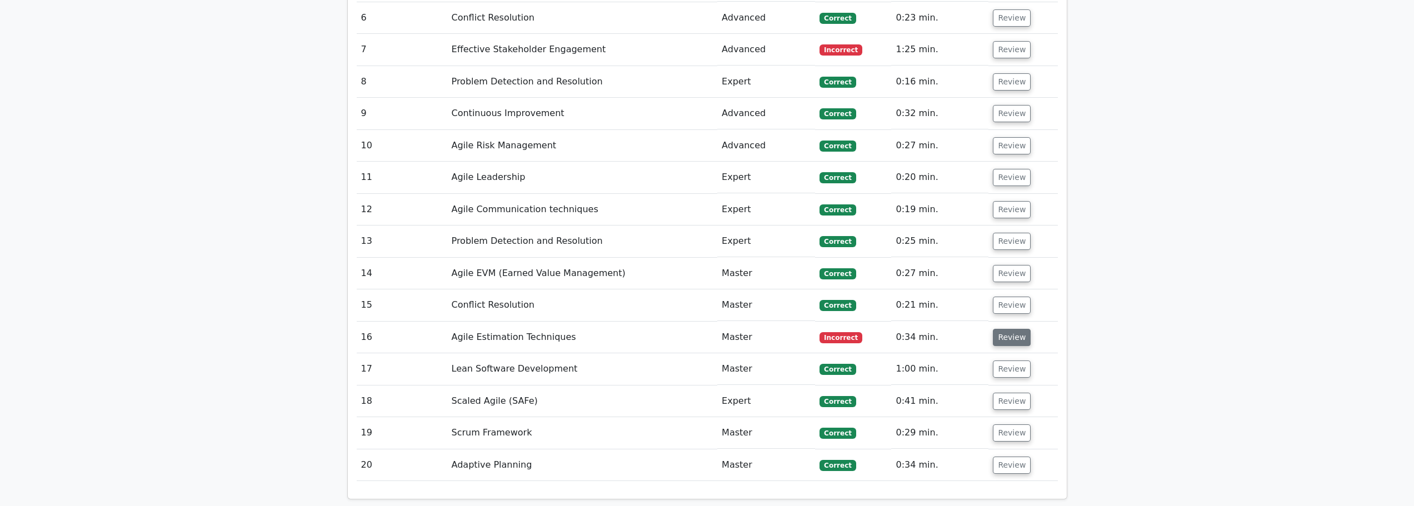
click at [1010, 340] on button "Review" at bounding box center [1012, 337] width 38 height 17
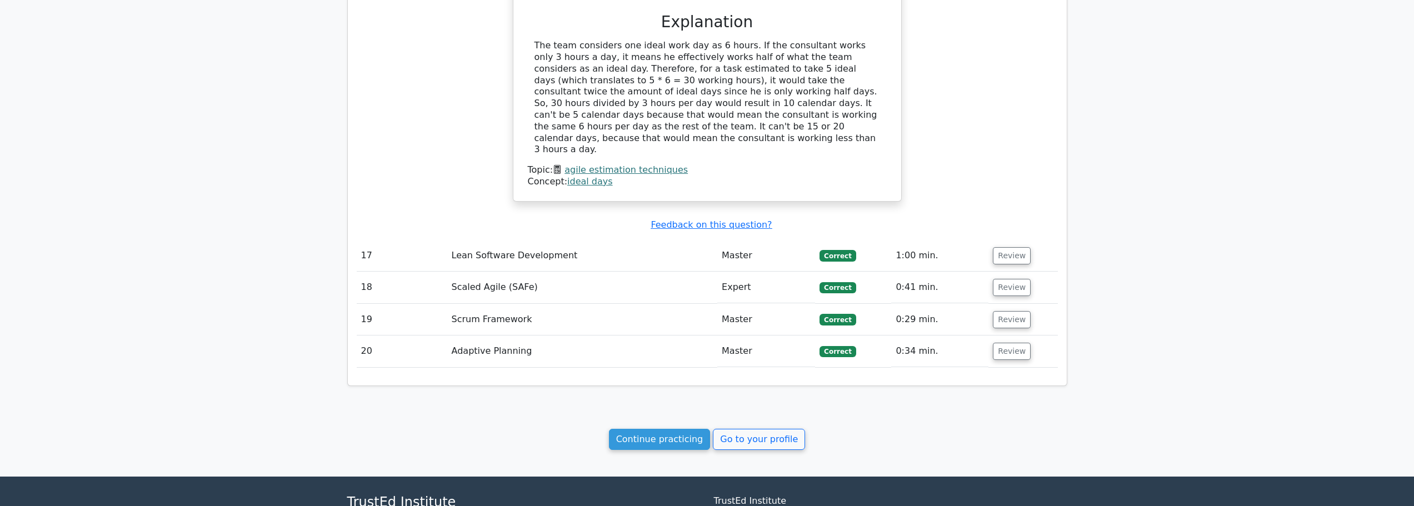
scroll to position [1793, 0]
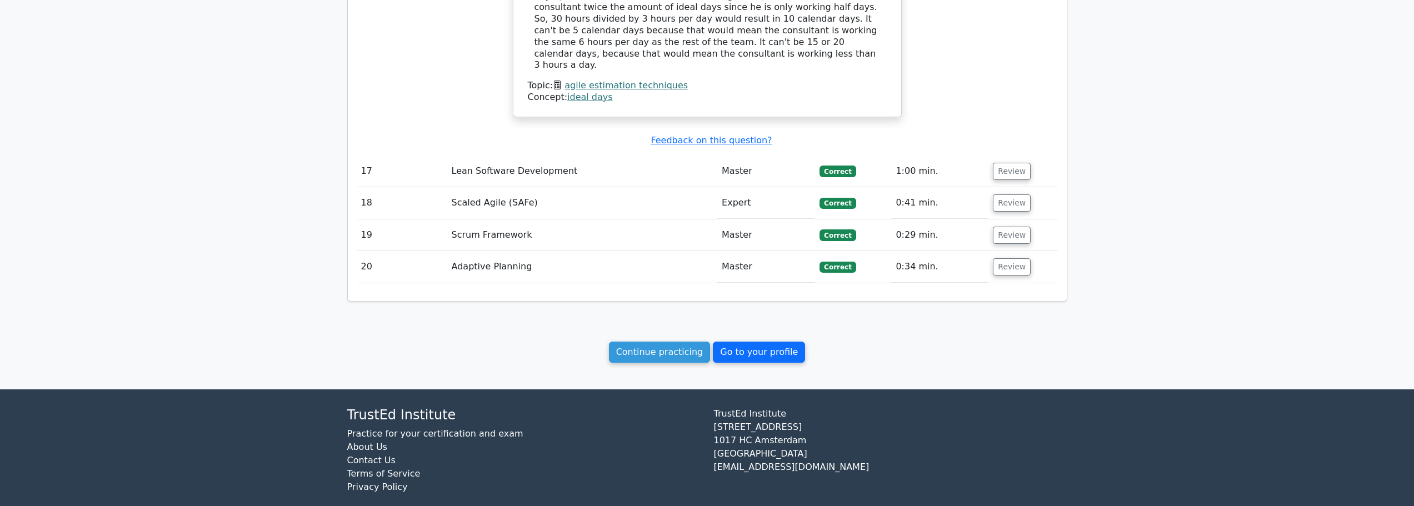
click at [756, 342] on link "Go to your profile" at bounding box center [759, 352] width 92 height 21
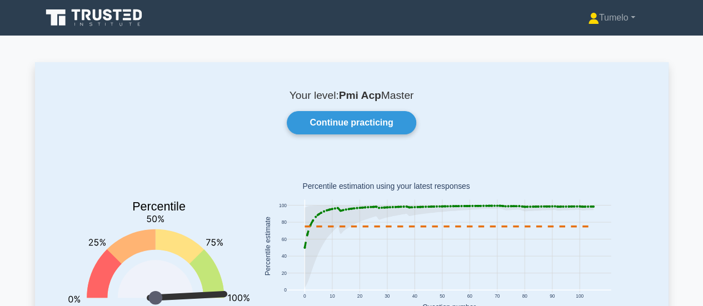
scroll to position [268, 0]
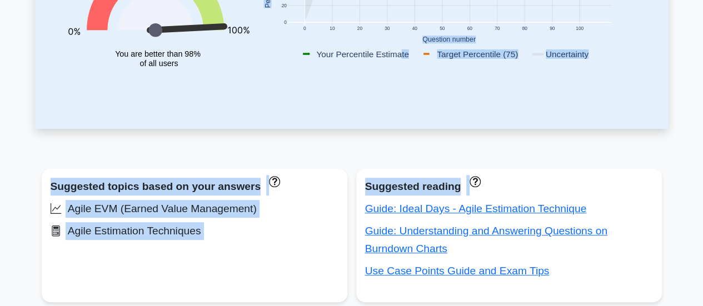
drag, startPoint x: 519, startPoint y: 175, endPoint x: 711, endPoint y: 131, distance: 196.7
